Goal: Transaction & Acquisition: Purchase product/service

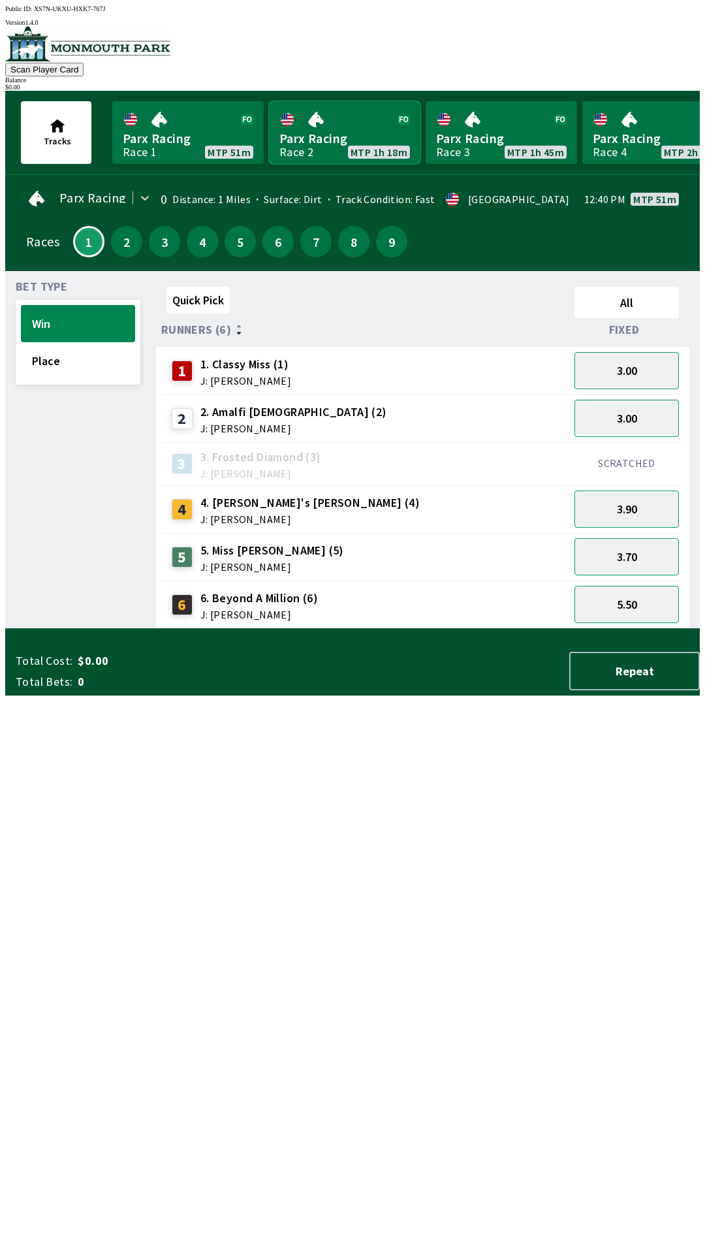
click at [336, 138] on link "Parx Racing Race 2 MTP 1h 18m" at bounding box center [345, 132] width 152 height 63
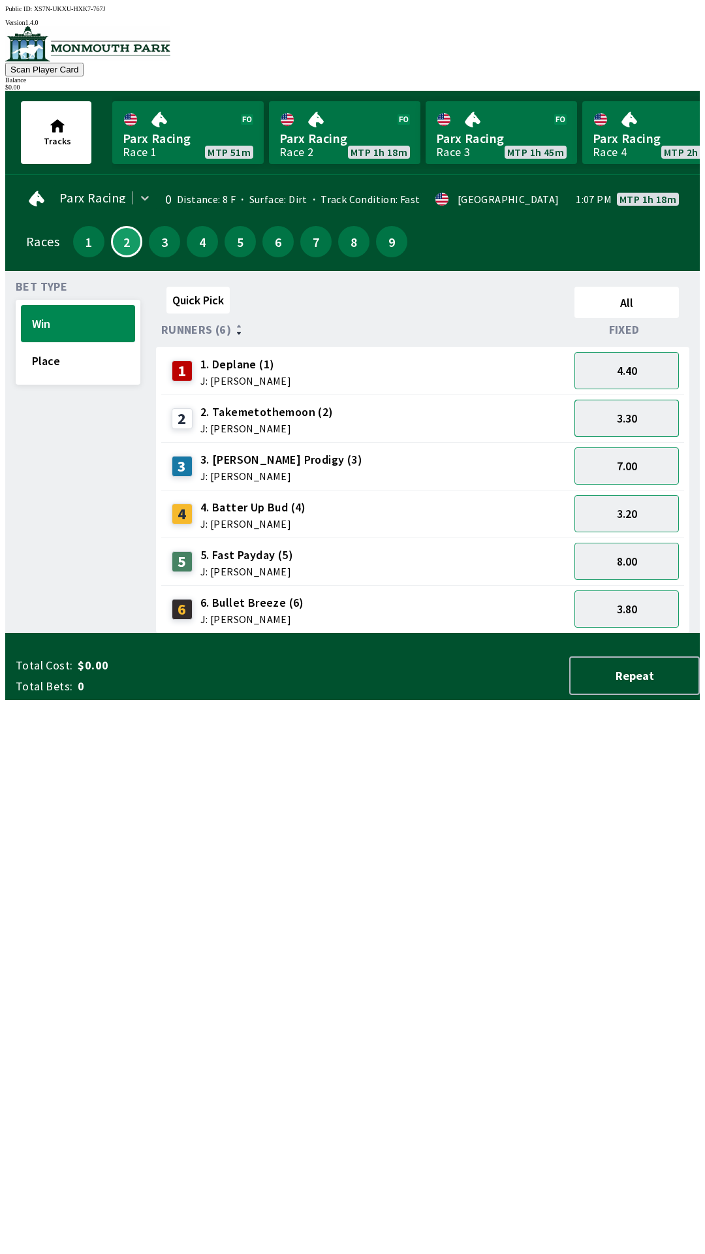
click at [643, 400] on button "3.30" at bounding box center [627, 418] width 104 height 37
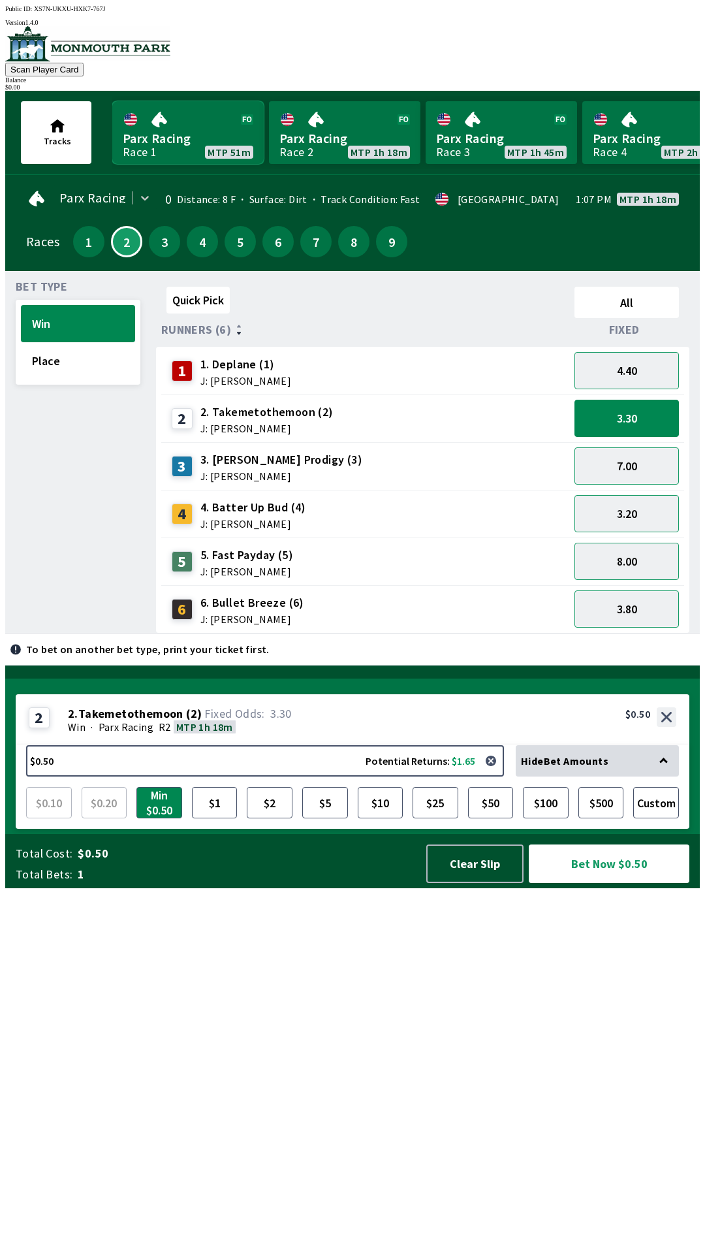
click at [208, 125] on link "Parx Racing Race 1 MTP 51m" at bounding box center [188, 132] width 152 height 63
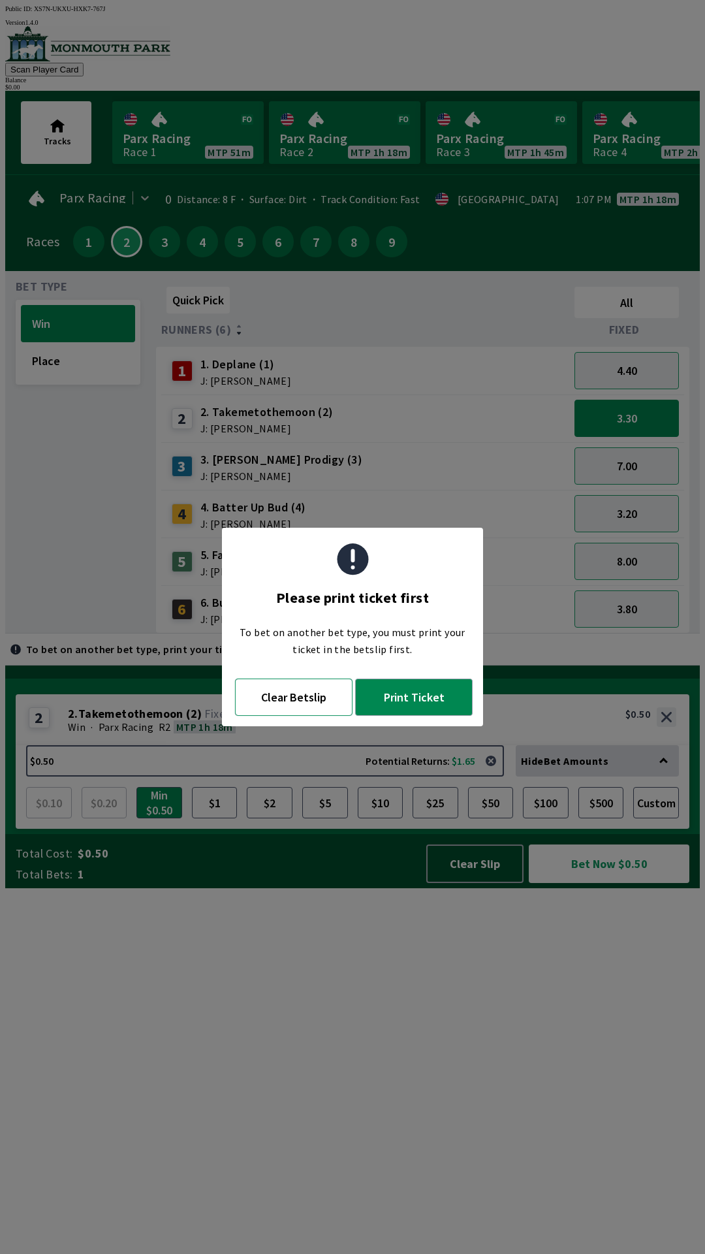
click at [315, 702] on button "Clear Betslip" at bounding box center [294, 697] width 118 height 37
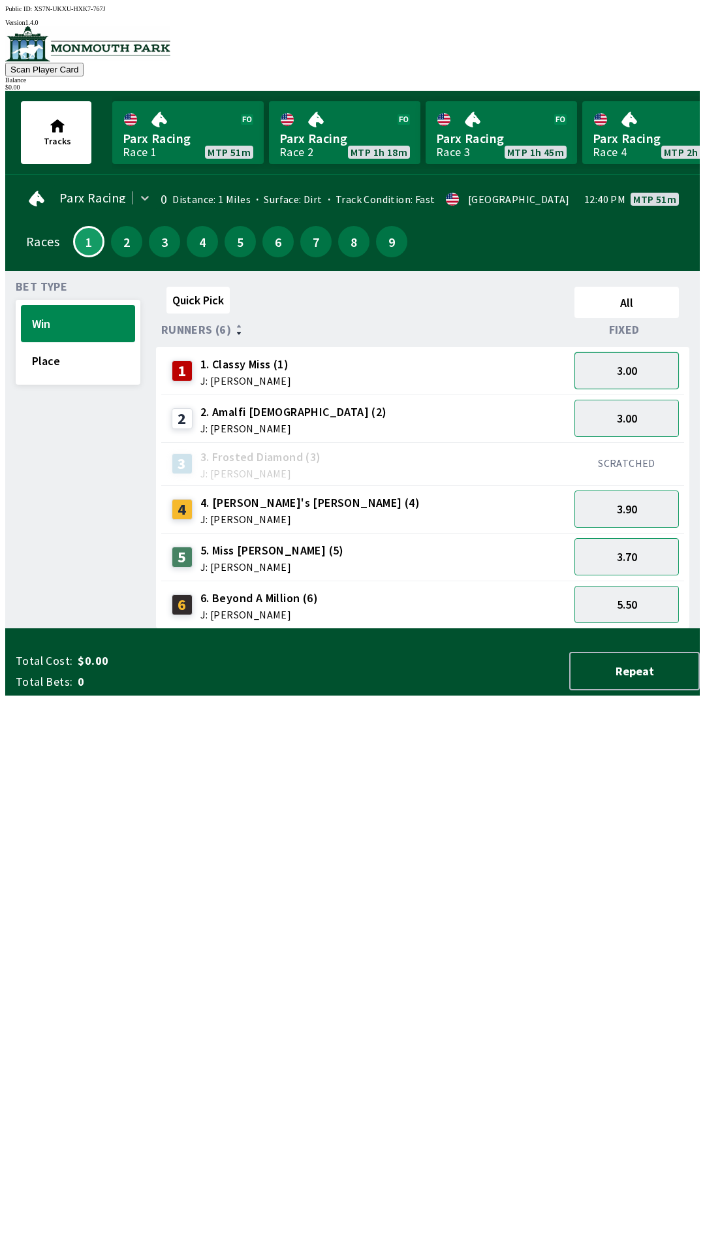
click at [637, 366] on button "3.00" at bounding box center [627, 370] width 104 height 37
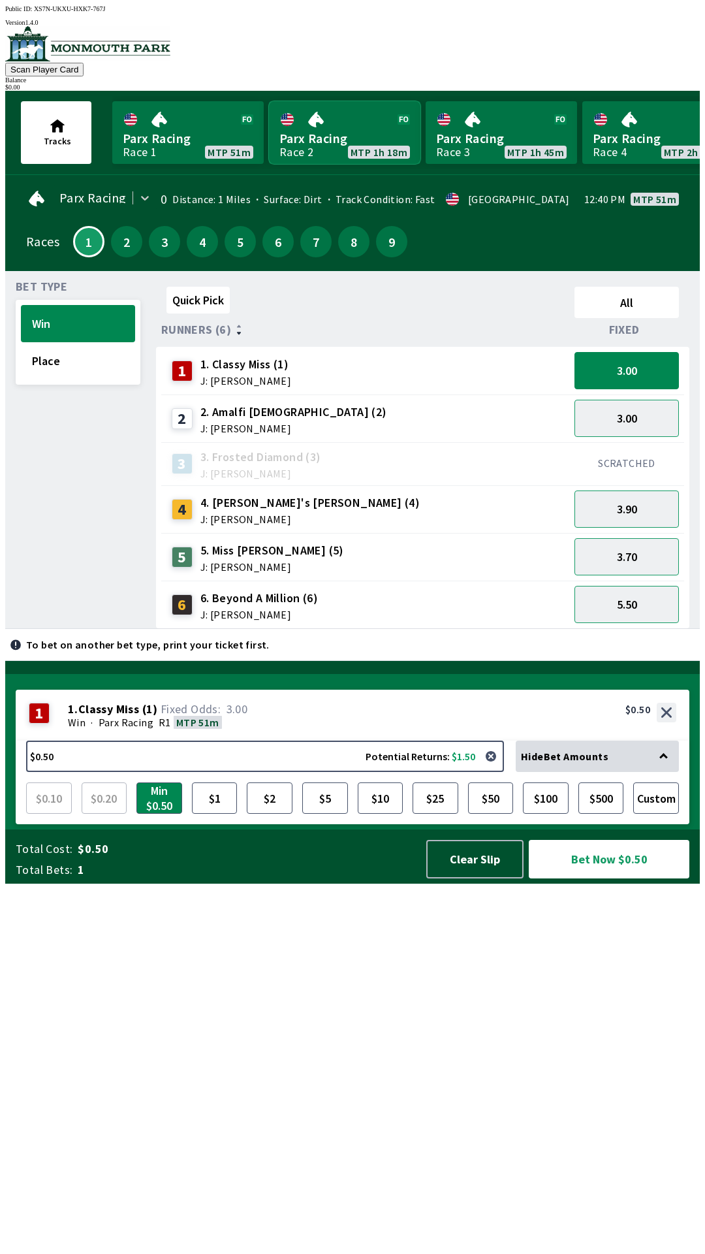
click at [331, 143] on link "Parx Racing Race 2 MTP 1h 18m" at bounding box center [345, 132] width 152 height 63
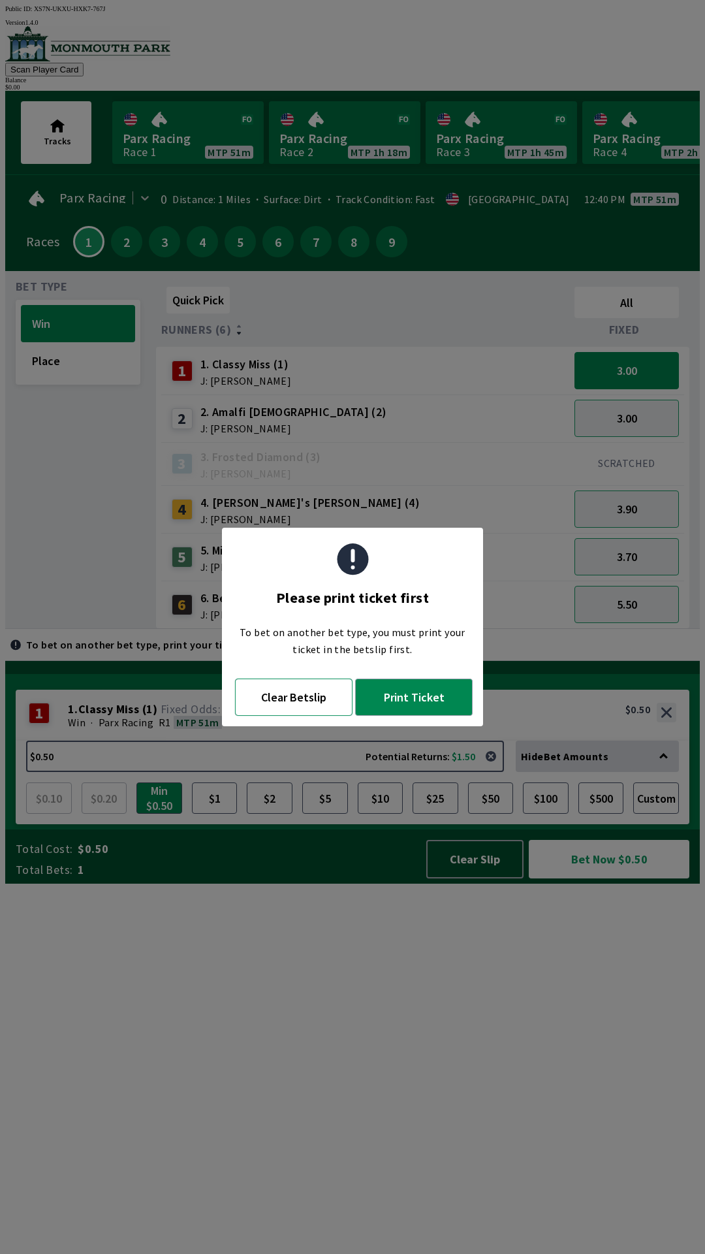
click at [309, 695] on button "Clear Betslip" at bounding box center [294, 697] width 118 height 37
